Goal: Task Accomplishment & Management: Manage account settings

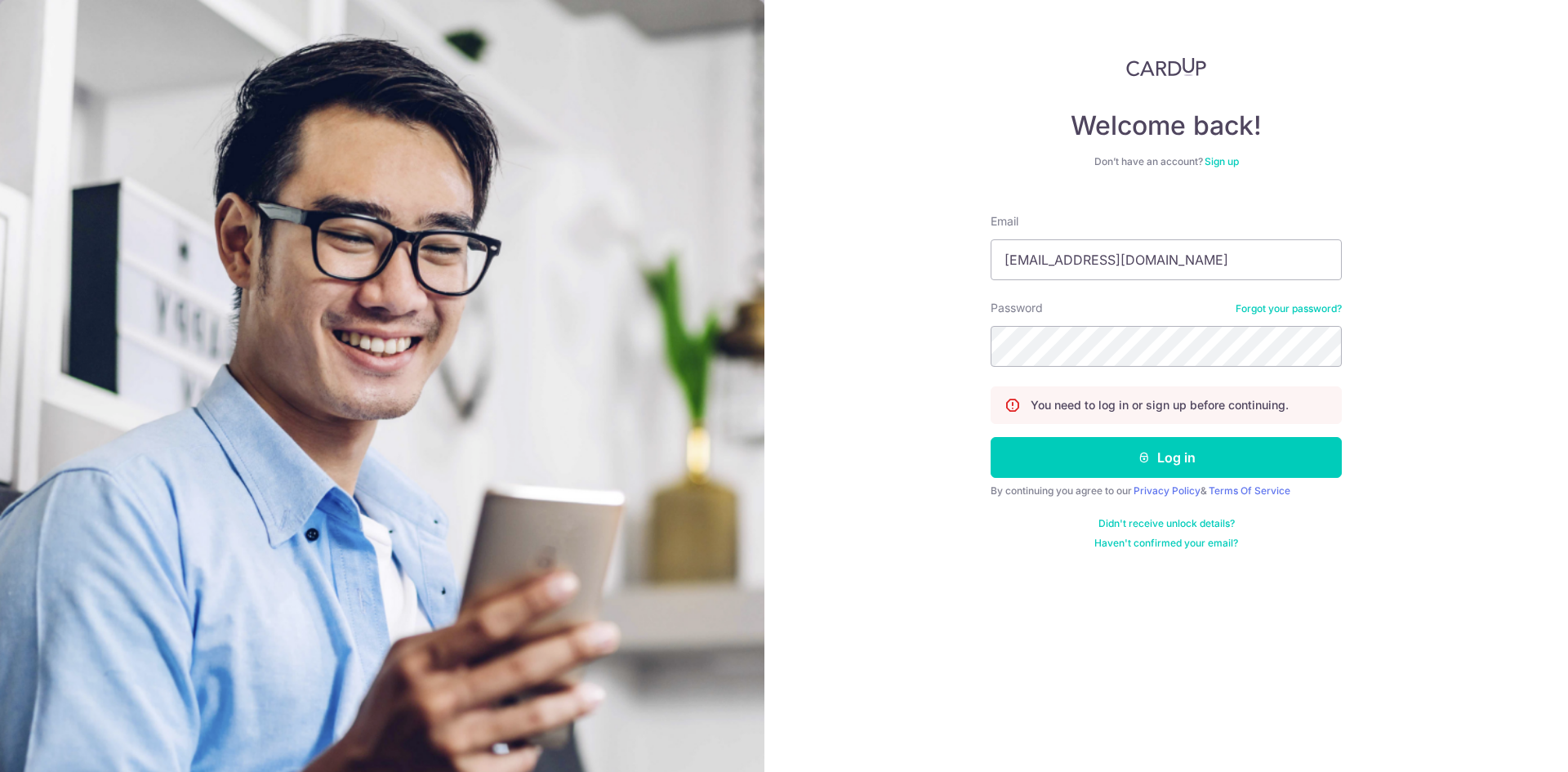
click at [1226, 162] on link "Sign up" at bounding box center [1221, 161] width 34 height 12
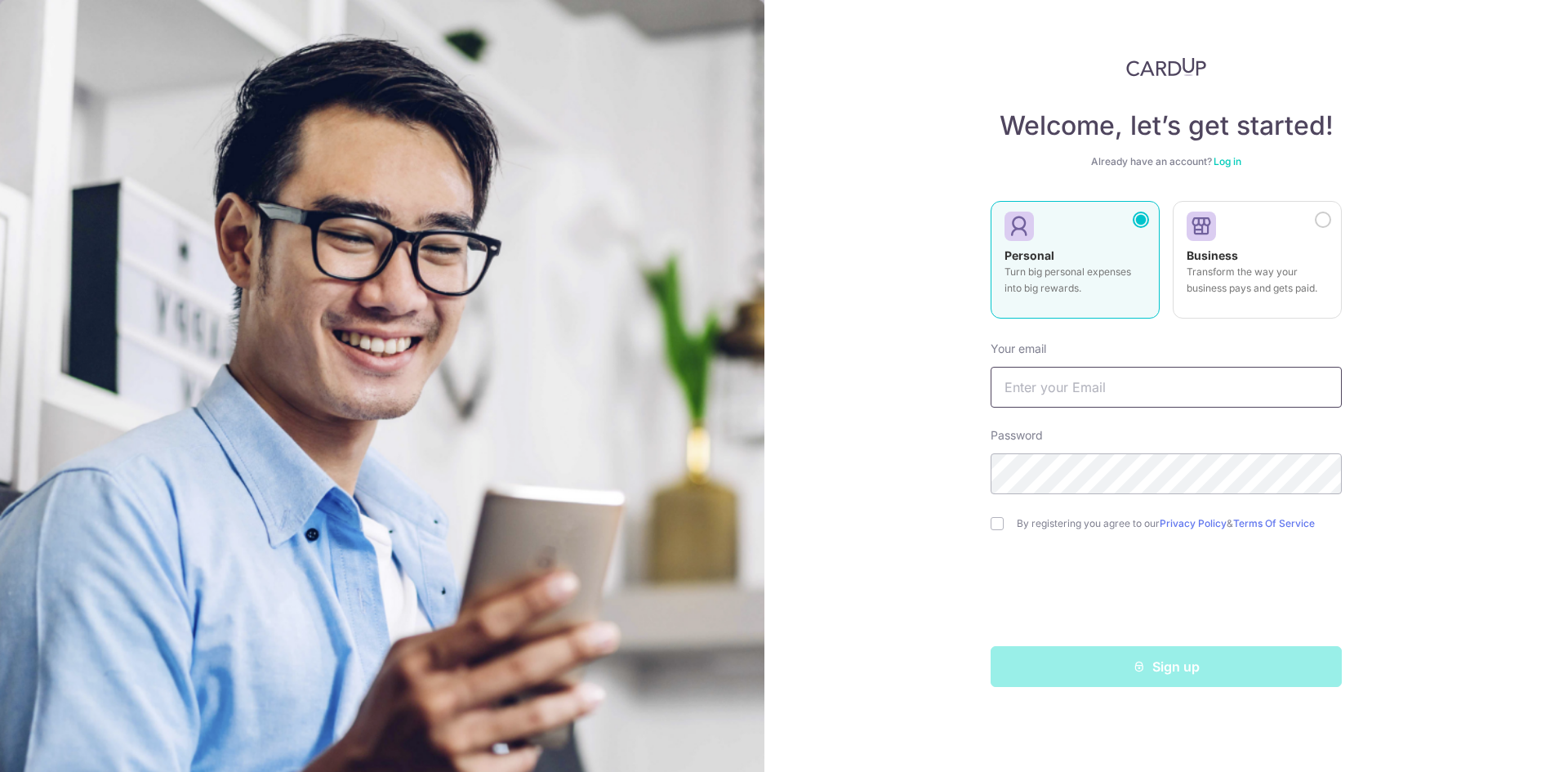
type input "woolimys@gmail.com"
click at [1226, 161] on link "Log in" at bounding box center [1227, 161] width 27 height 12
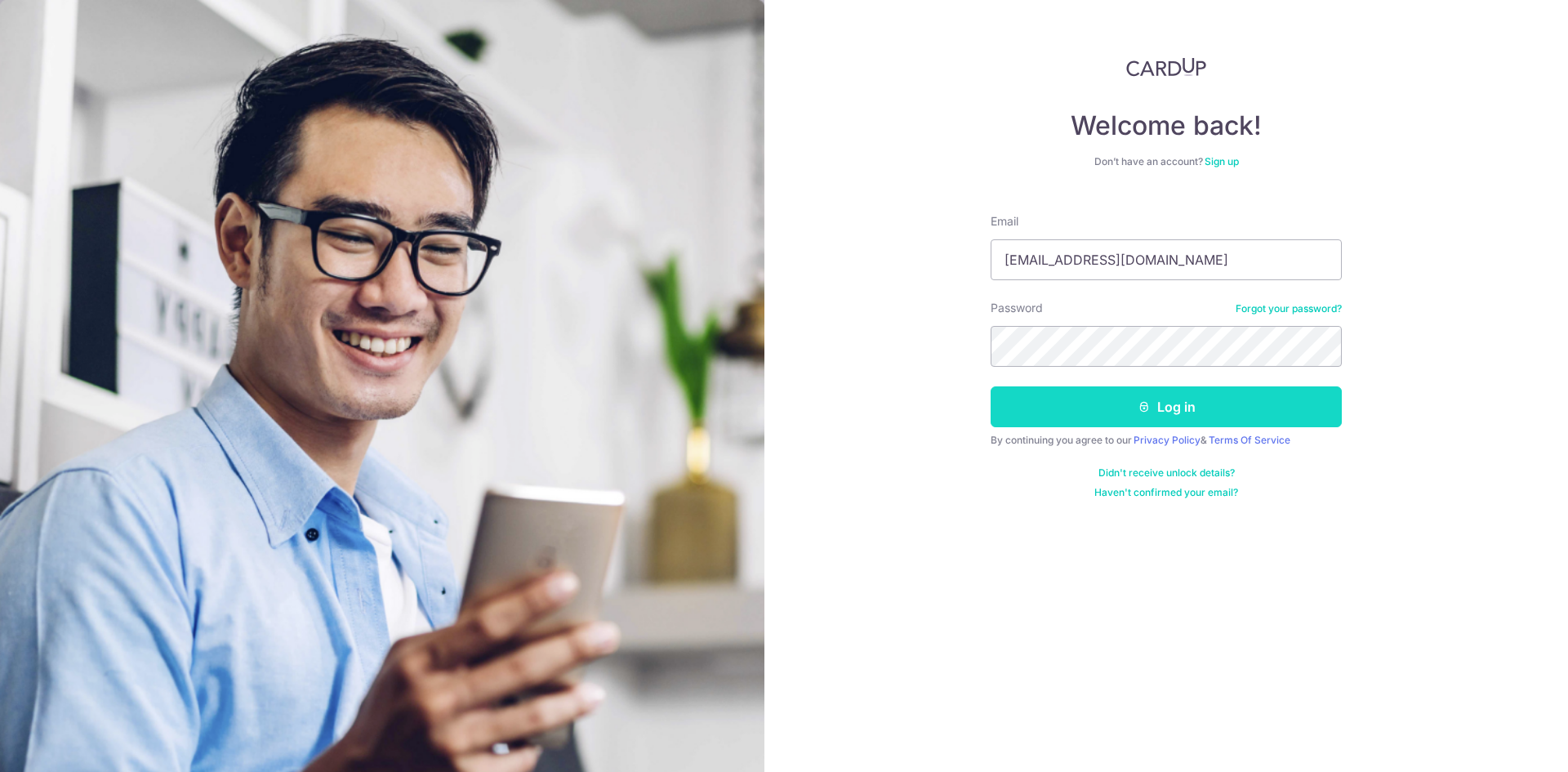
click at [1152, 405] on button "Log in" at bounding box center [1166, 406] width 351 height 41
